Goal: Navigation & Orientation: Find specific page/section

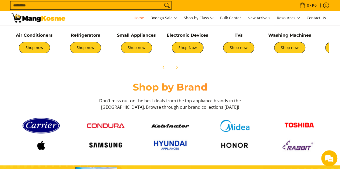
scroll to position [295, 0]
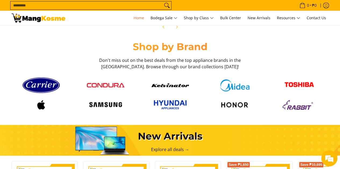
click at [290, 105] on img at bounding box center [299, 104] width 38 height 13
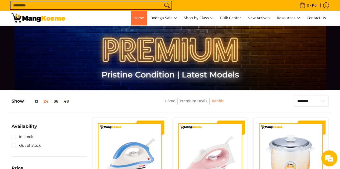
click at [135, 20] on span "Home" at bounding box center [138, 17] width 10 height 5
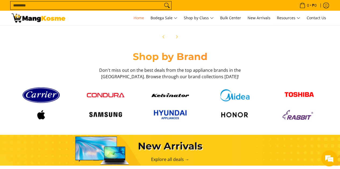
scroll to position [322, 0]
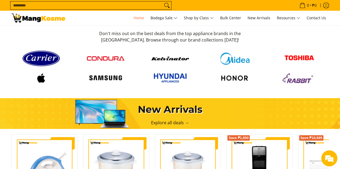
click at [169, 75] on img at bounding box center [170, 78] width 38 height 14
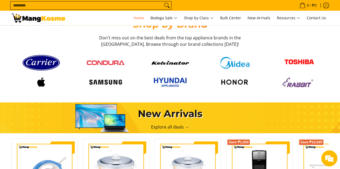
scroll to position [349, 0]
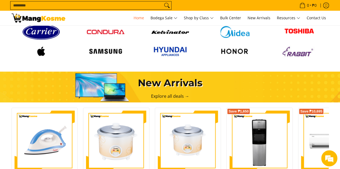
click at [44, 52] on img at bounding box center [41, 51] width 38 height 13
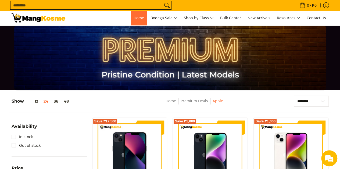
click at [138, 16] on span "Home" at bounding box center [138, 17] width 10 height 5
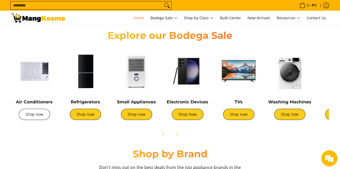
scroll to position [0, 213]
click at [46, 117] on link "Shop now" at bounding box center [34, 114] width 31 height 11
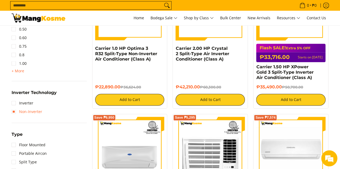
scroll to position [322, 0]
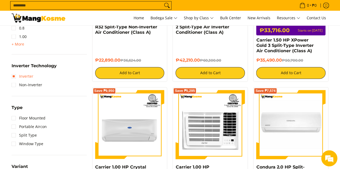
click at [23, 78] on link "Inverter" at bounding box center [23, 76] width 22 height 9
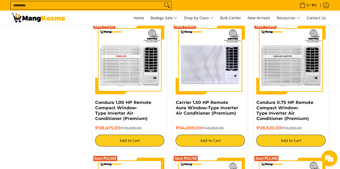
scroll to position [661, 0]
